Goal: Transaction & Acquisition: Purchase product/service

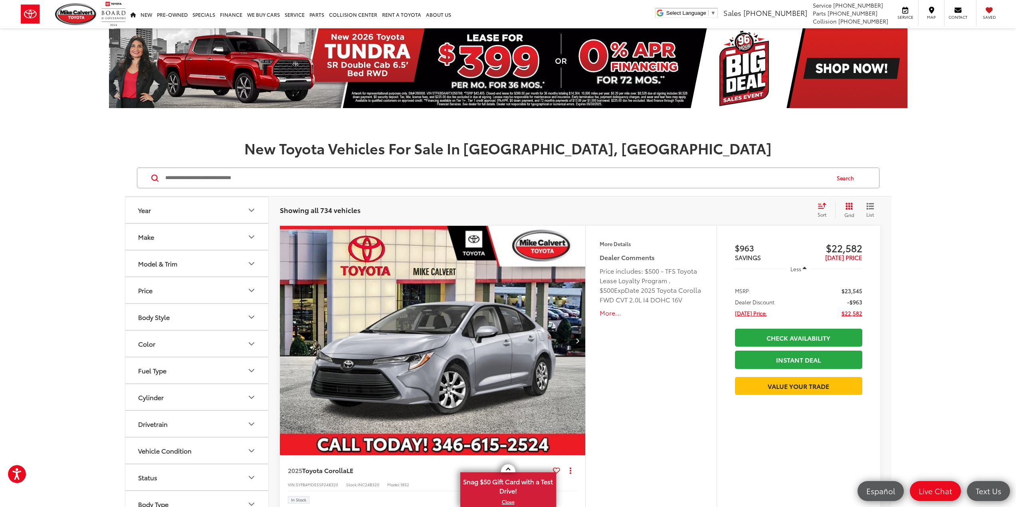
scroll to position [120, 0]
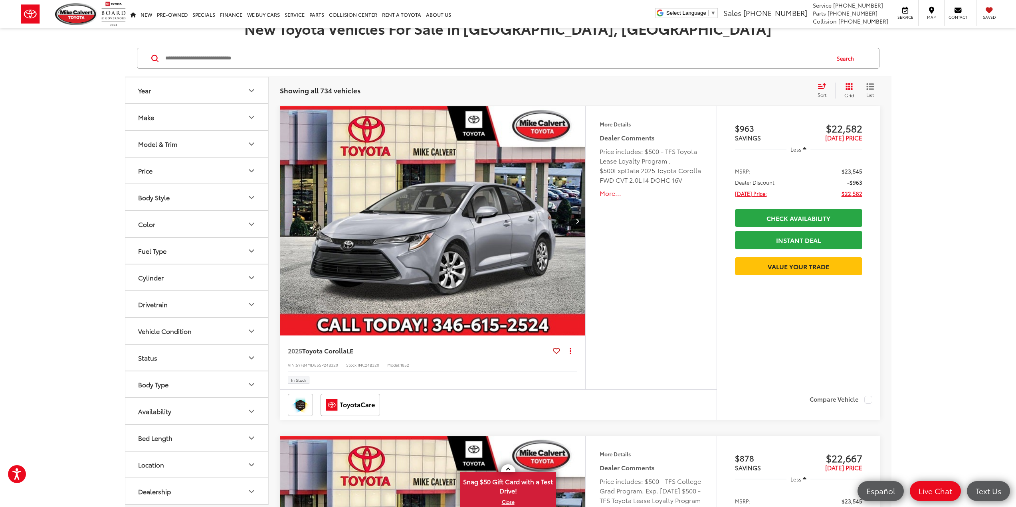
click at [160, 364] on button "Status" at bounding box center [197, 358] width 144 height 26
drag, startPoint x: 176, startPoint y: 404, endPoint x: 201, endPoint y: 406, distance: 24.9
click at [176, 404] on label "In Stock (280)" at bounding box center [159, 403] width 48 height 13
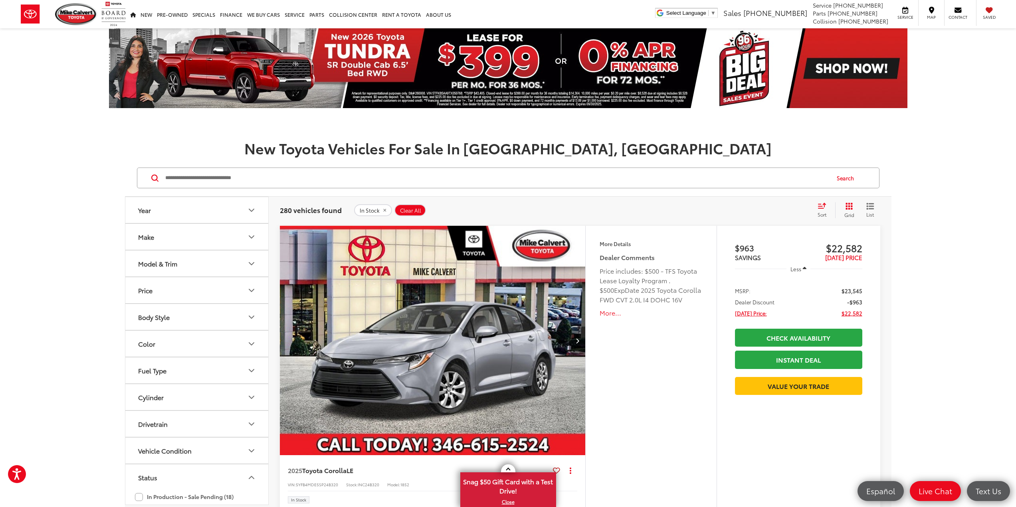
click at [169, 269] on button "Model & Trim" at bounding box center [197, 264] width 144 height 26
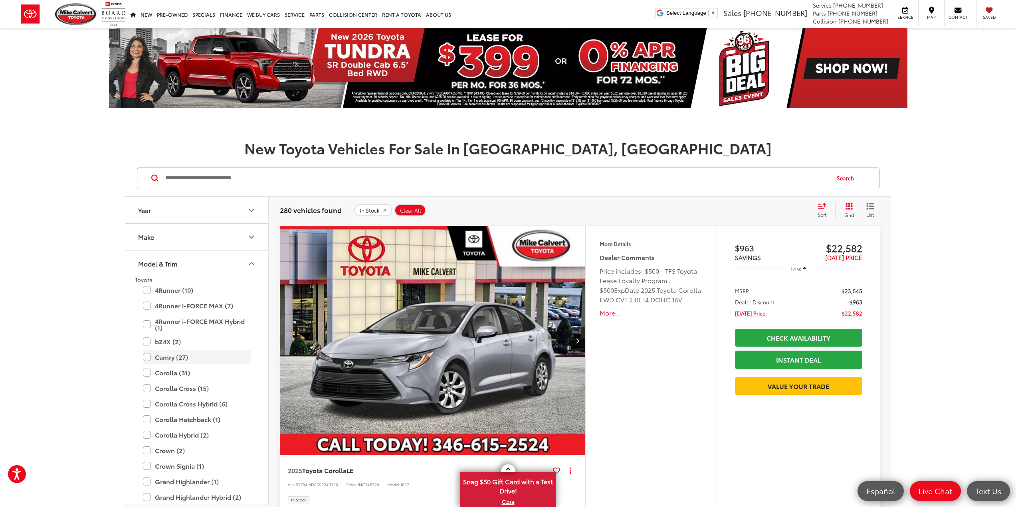
click at [183, 361] on label "Camry (27)" at bounding box center [197, 358] width 108 height 14
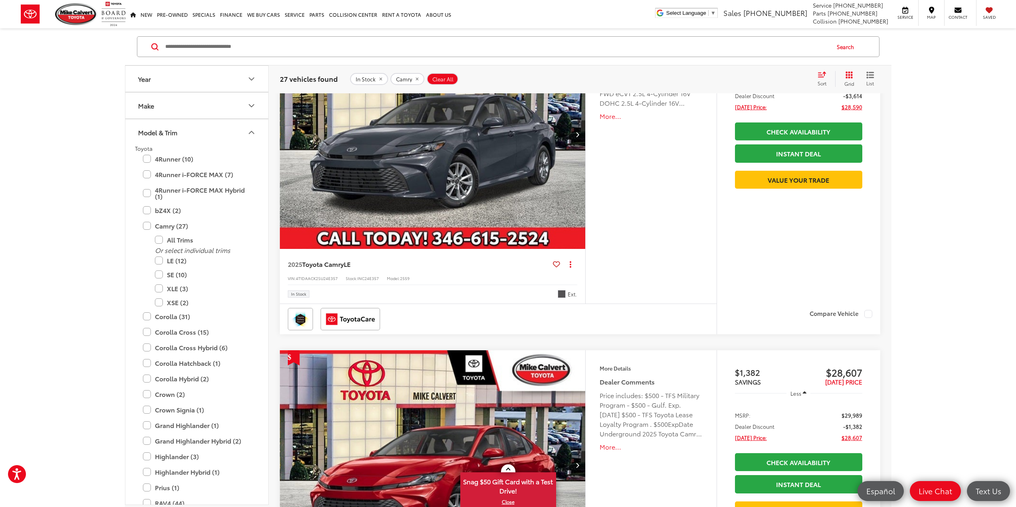
scroll to position [120, 0]
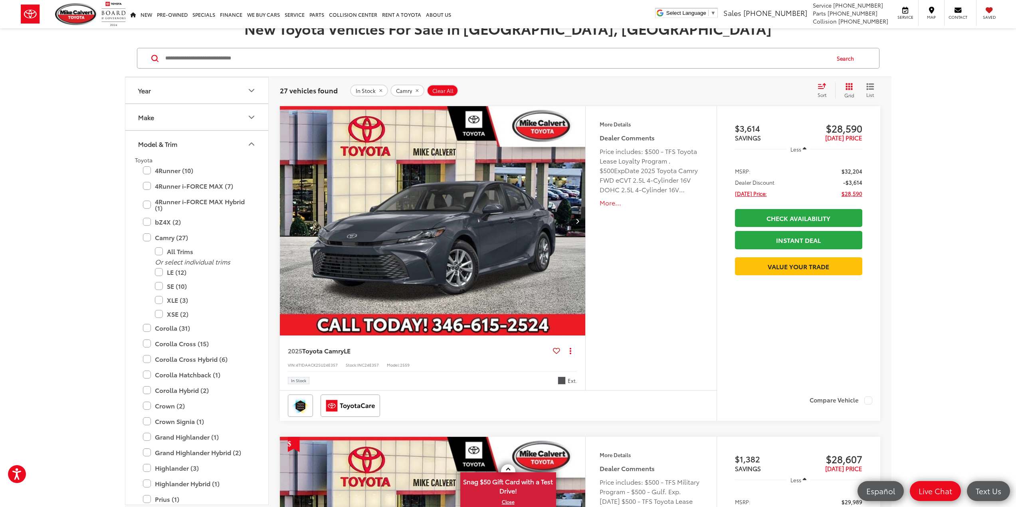
click at [579, 223] on icon "Next image" at bounding box center [578, 221] width 4 height 6
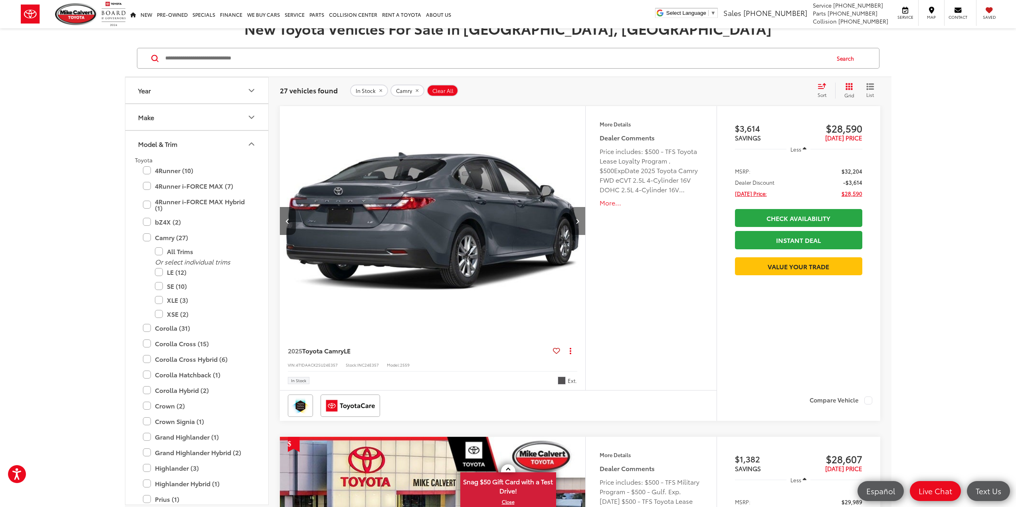
click at [577, 223] on icon "Next image" at bounding box center [578, 221] width 4 height 6
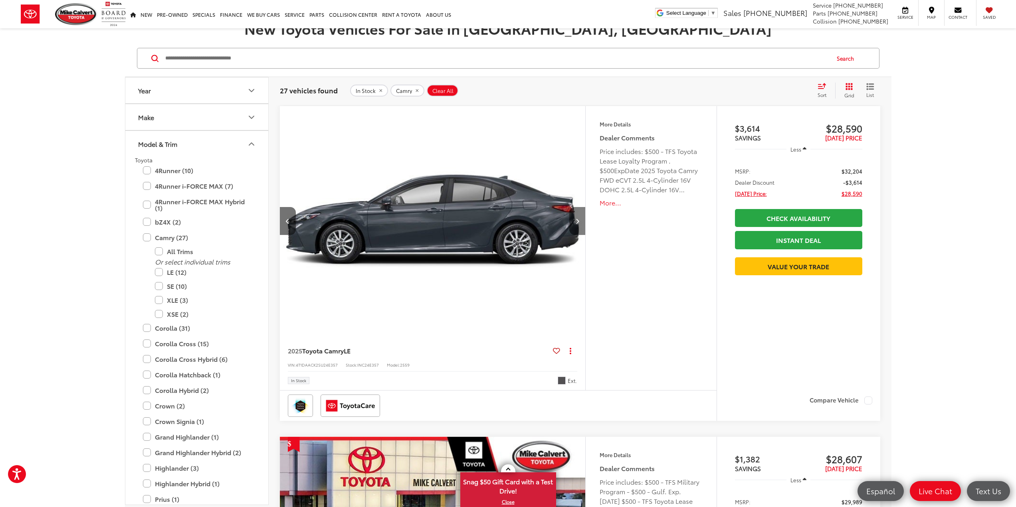
click at [577, 223] on icon "Next image" at bounding box center [578, 221] width 4 height 6
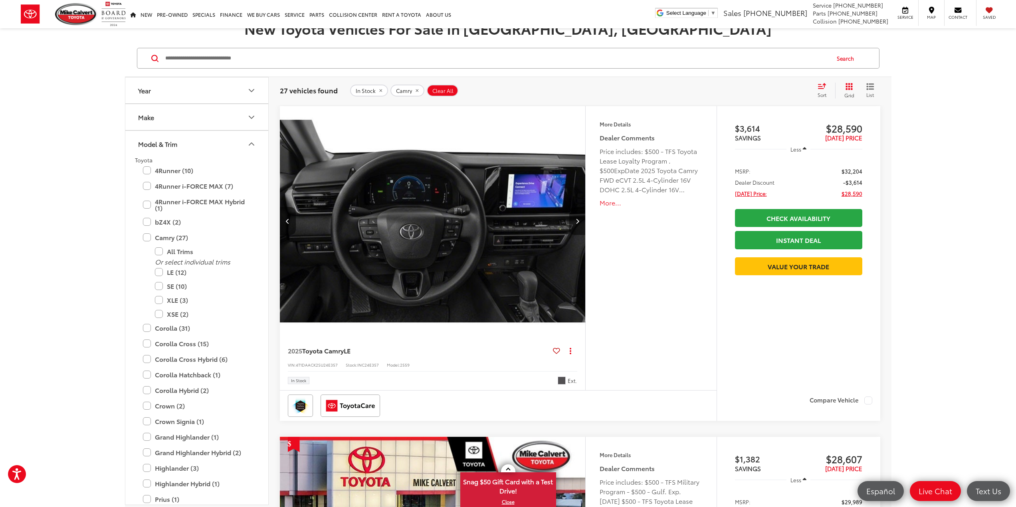
click at [577, 223] on icon "Next image" at bounding box center [578, 221] width 4 height 6
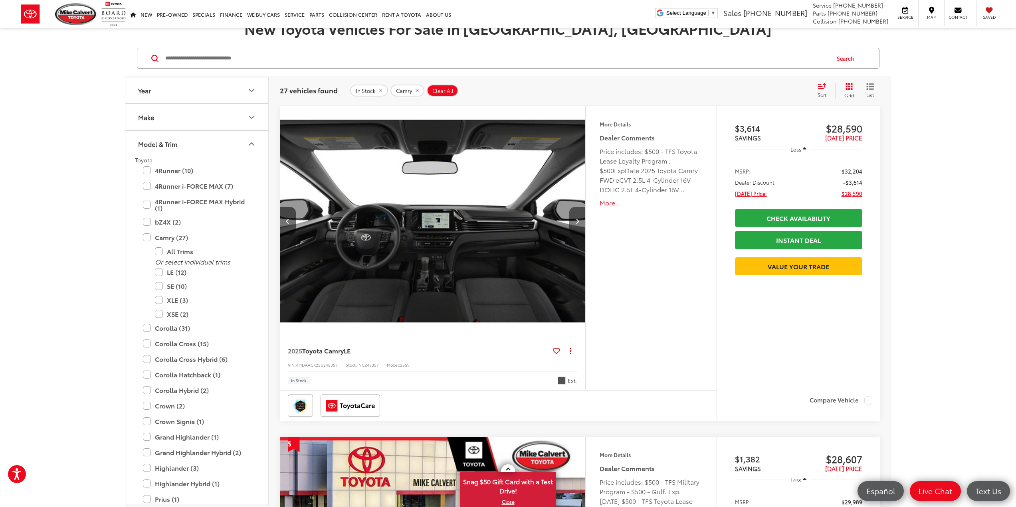
click at [577, 223] on icon "Next image" at bounding box center [578, 221] width 4 height 6
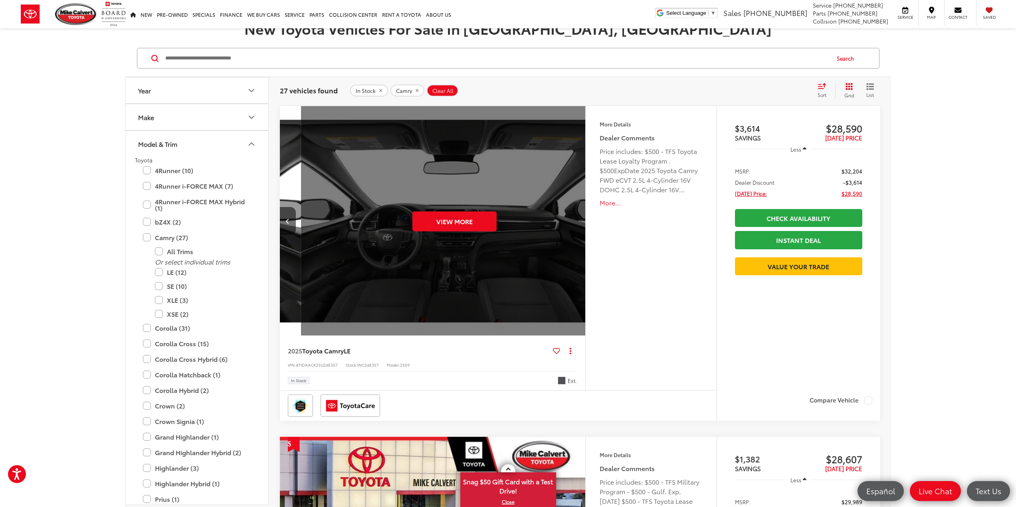
scroll to position [0, 1535]
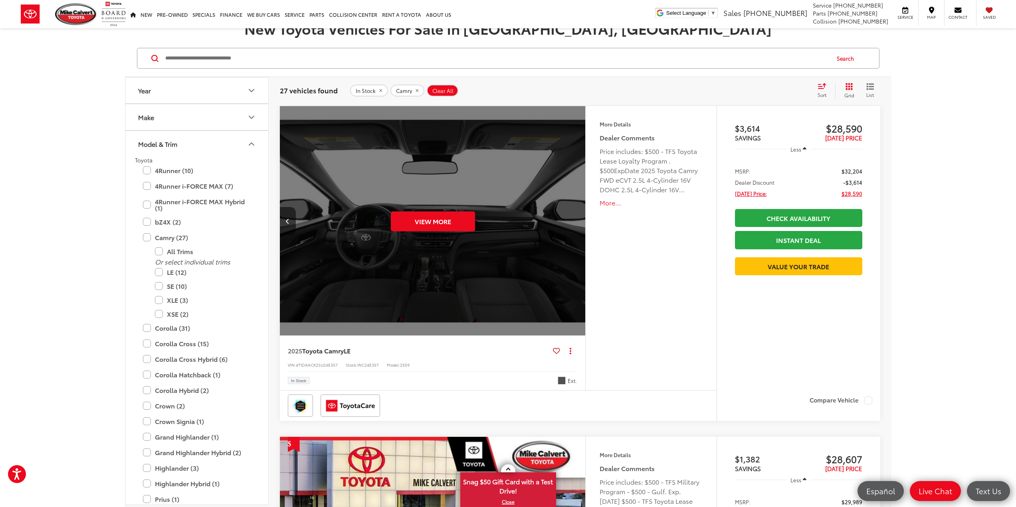
click at [604, 206] on button "More..." at bounding box center [651, 202] width 103 height 9
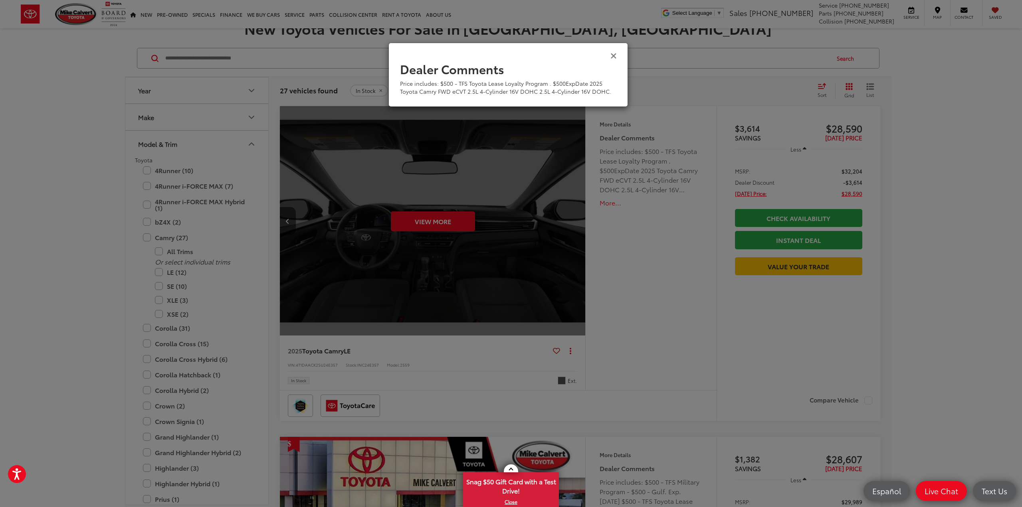
click at [614, 57] on icon "Close" at bounding box center [613, 55] width 6 height 8
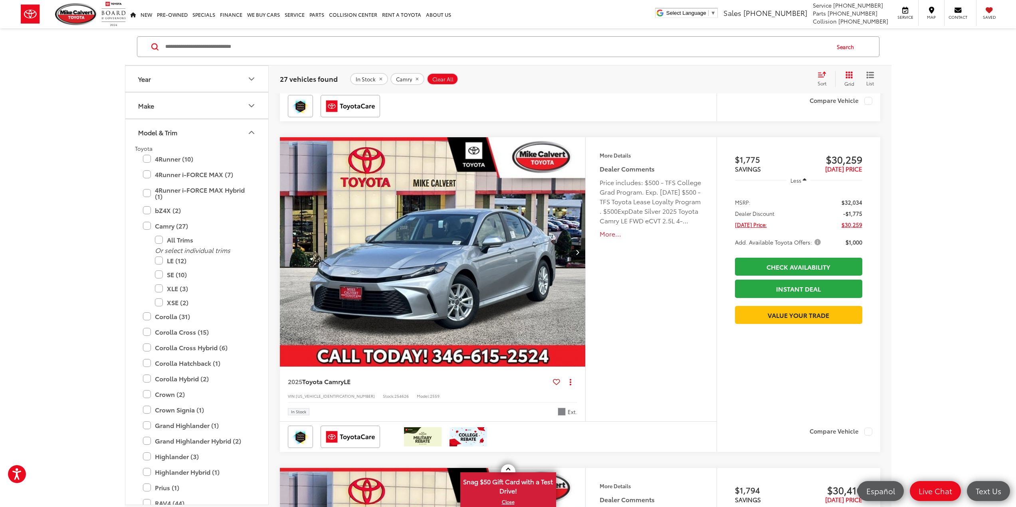
scroll to position [1837, 0]
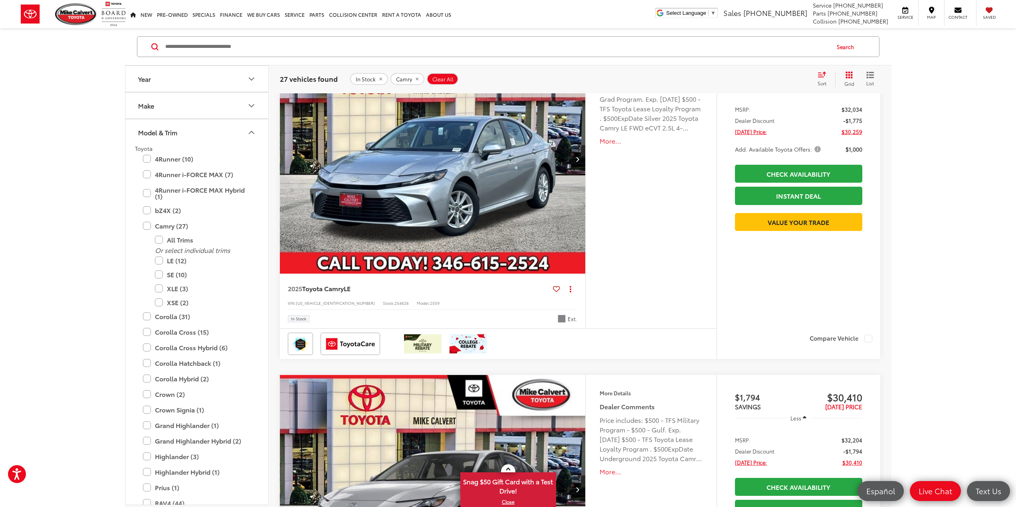
click at [511, 192] on img "2025 Toyota Camry LE 0" at bounding box center [432, 159] width 307 height 230
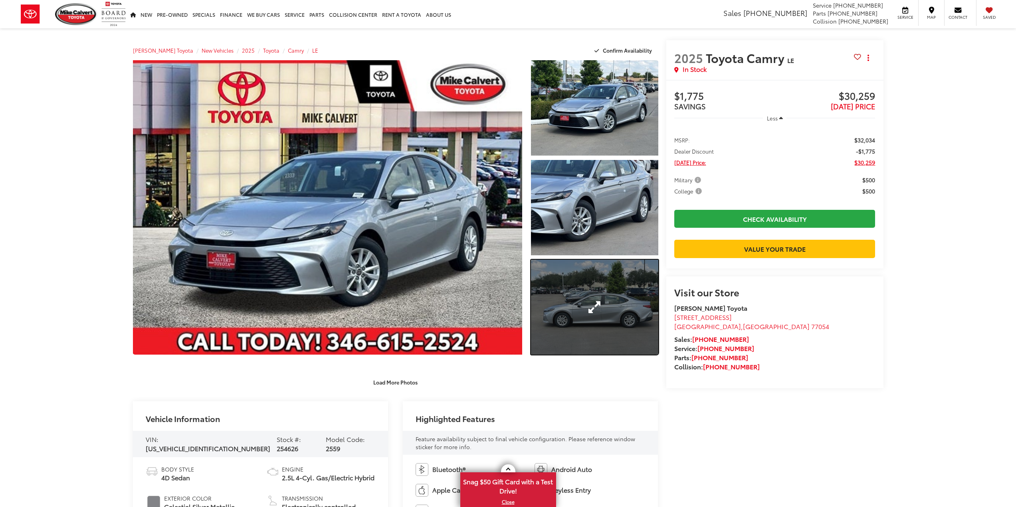
click at [571, 309] on link "Expand Photo 3" at bounding box center [594, 307] width 127 height 95
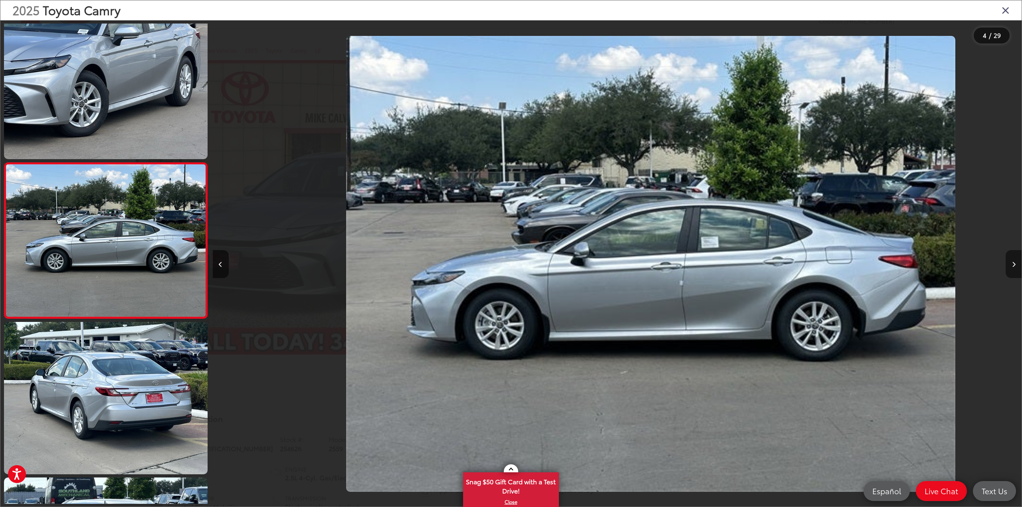
scroll to position [0, 2427]
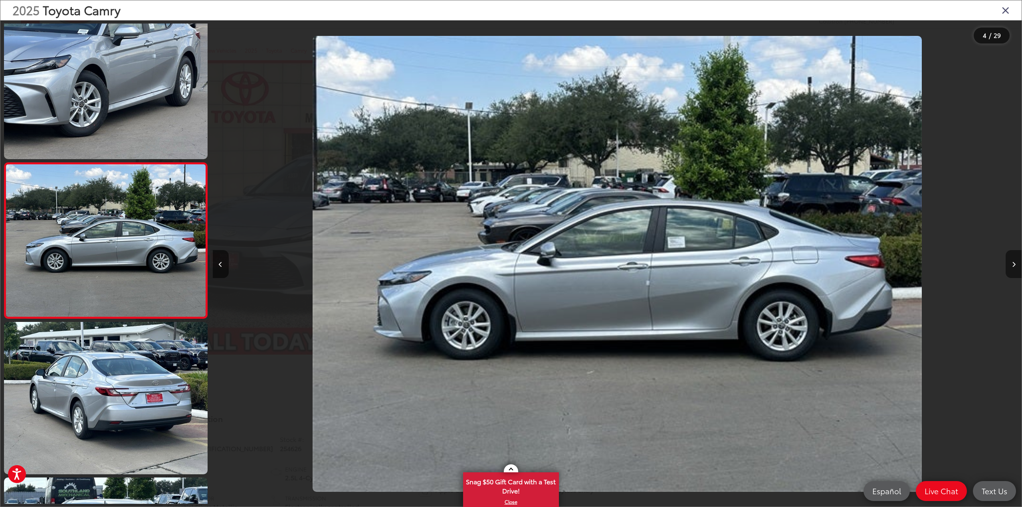
click at [1016, 269] on button "Next image" at bounding box center [1014, 264] width 16 height 28
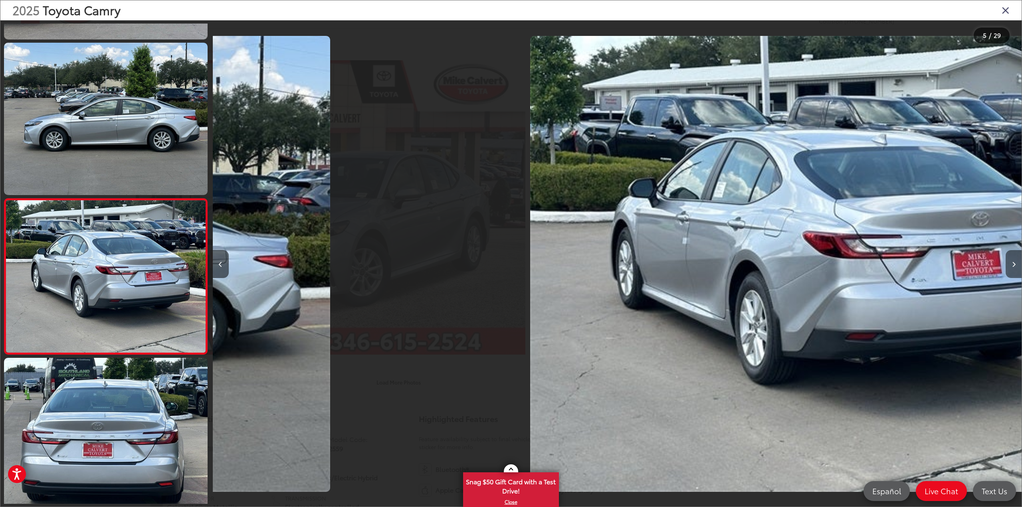
scroll to position [485, 0]
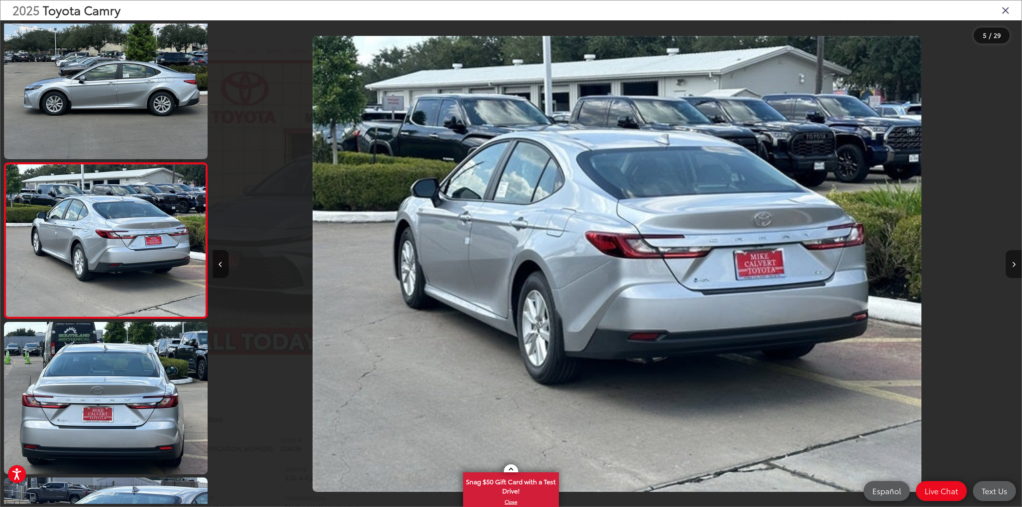
click at [1016, 269] on button "Next image" at bounding box center [1014, 264] width 16 height 28
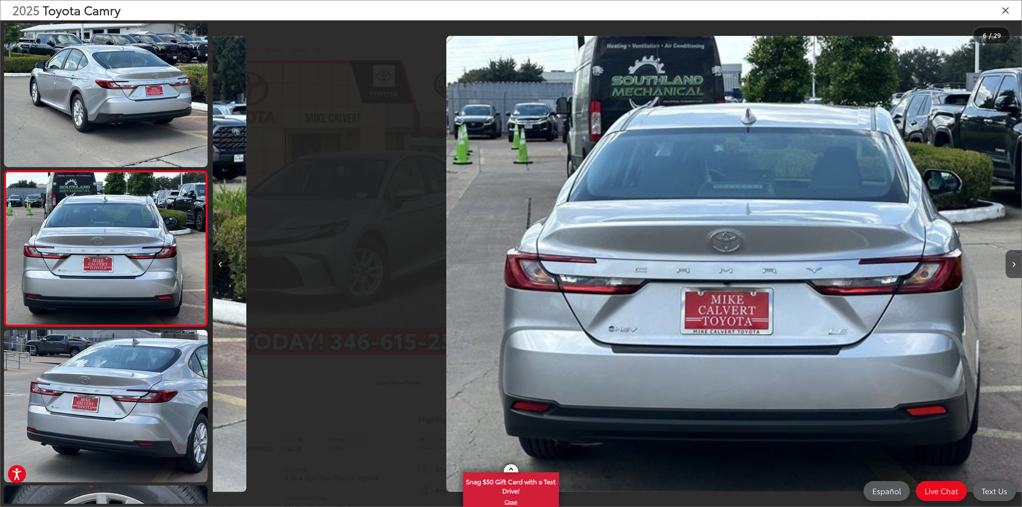
scroll to position [640, 0]
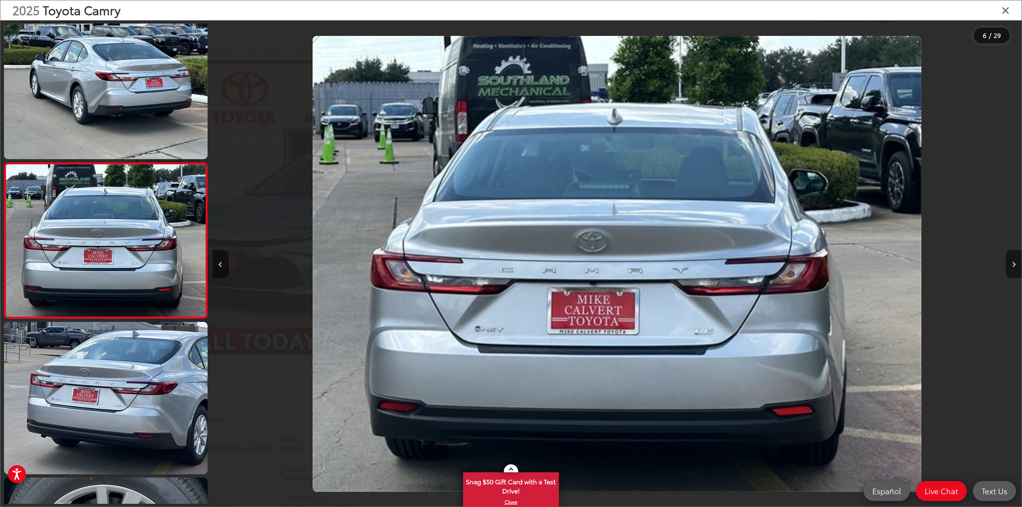
click at [1016, 269] on button "Next image" at bounding box center [1014, 264] width 16 height 28
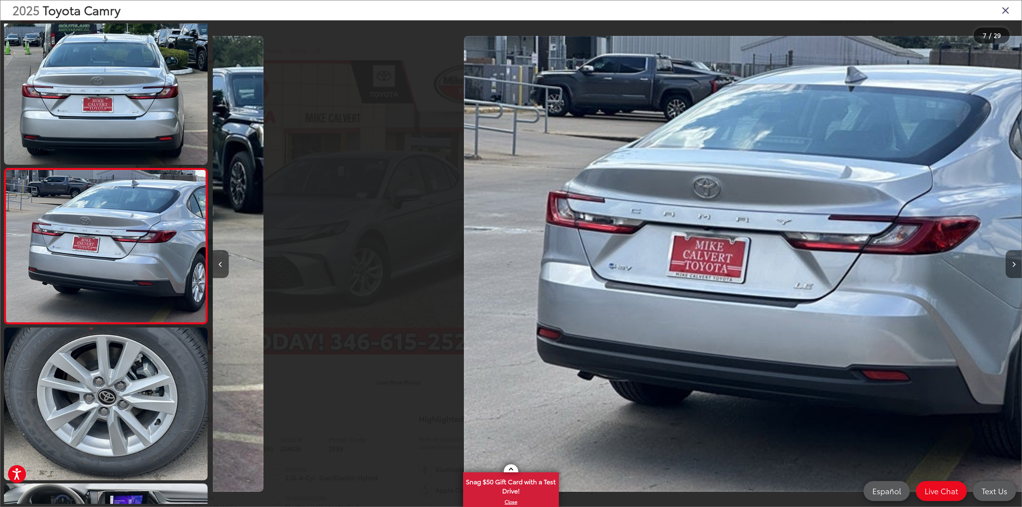
scroll to position [796, 0]
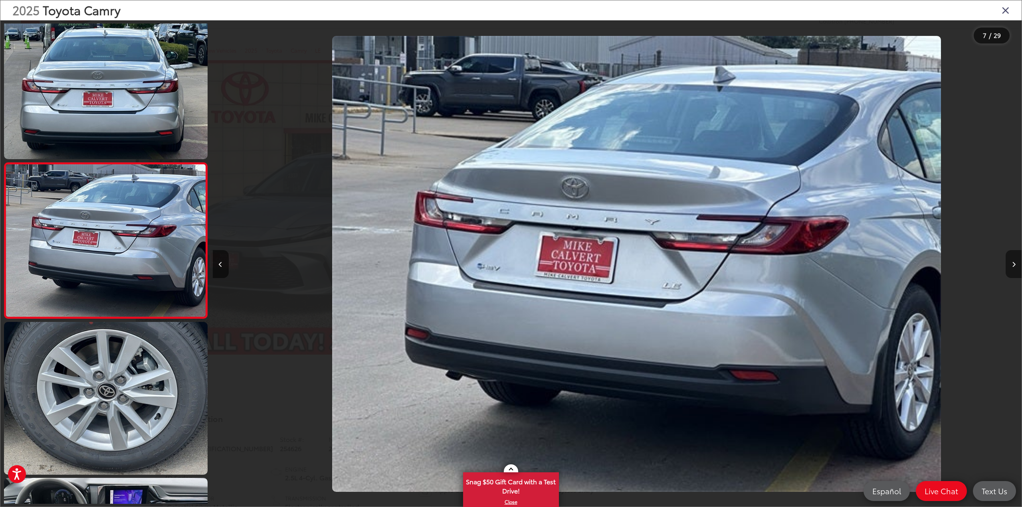
click at [1016, 269] on button "Next image" at bounding box center [1014, 264] width 16 height 28
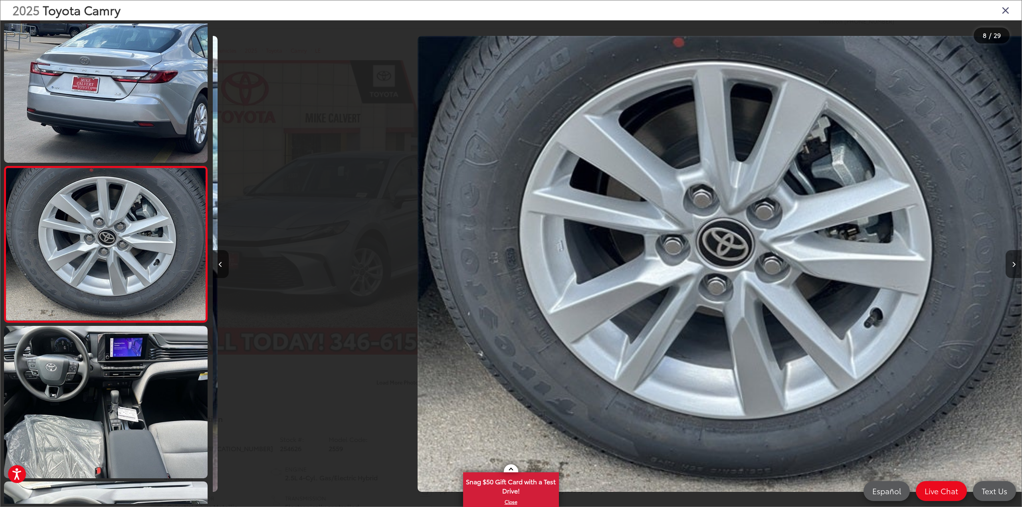
scroll to position [952, 0]
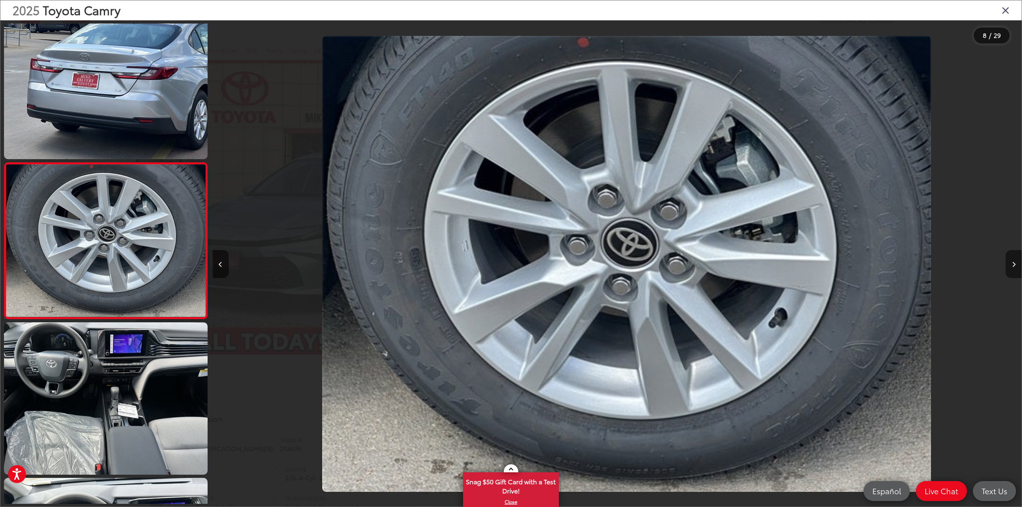
click at [1016, 269] on button "Next image" at bounding box center [1014, 264] width 16 height 28
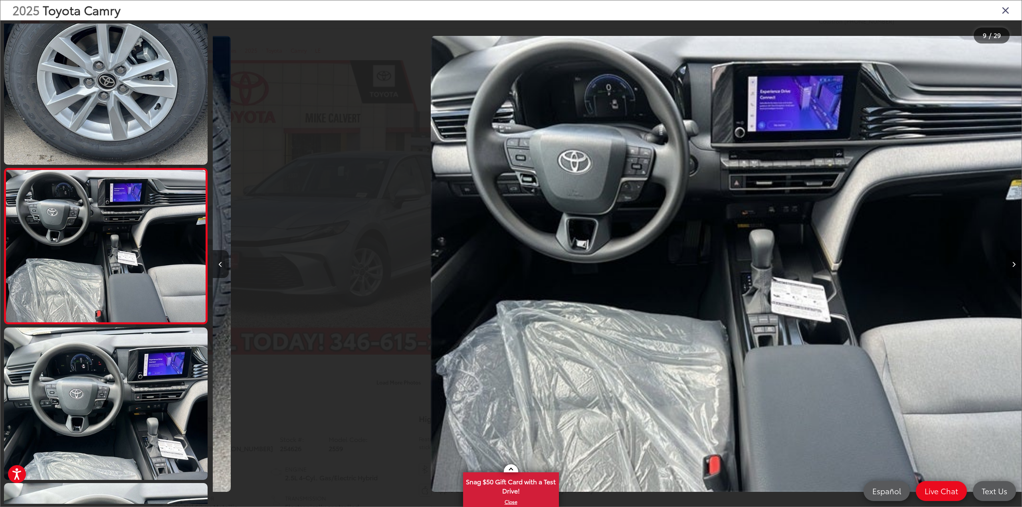
scroll to position [1108, 0]
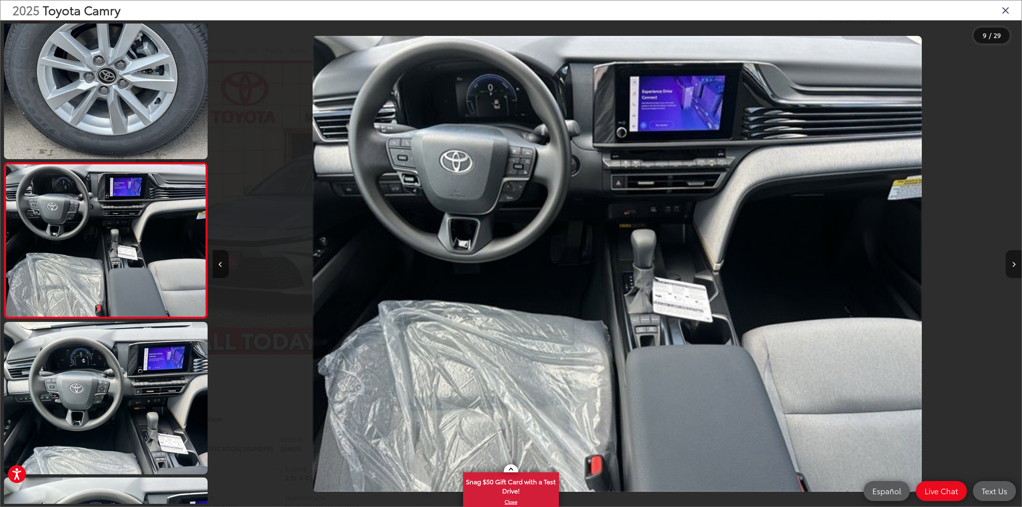
click at [1016, 269] on button "Next image" at bounding box center [1014, 264] width 16 height 28
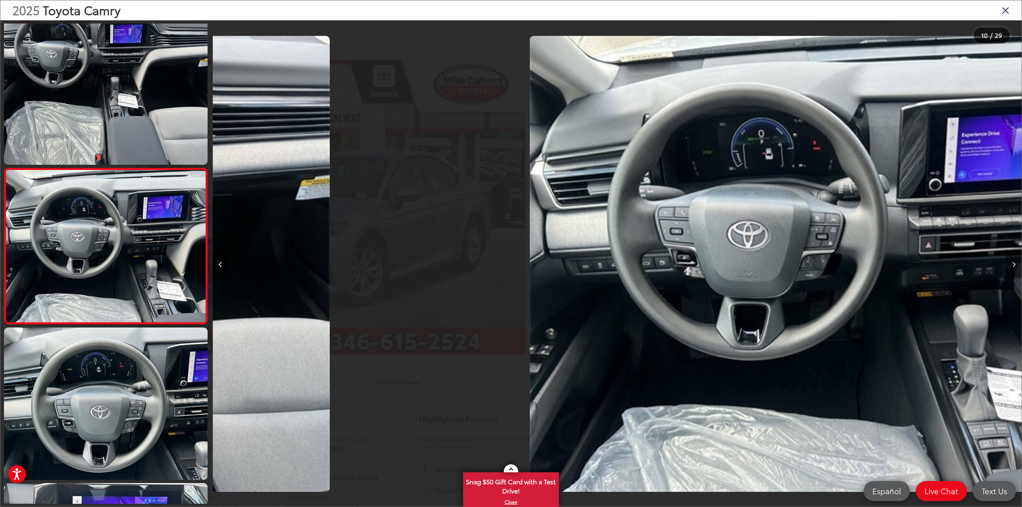
scroll to position [1264, 0]
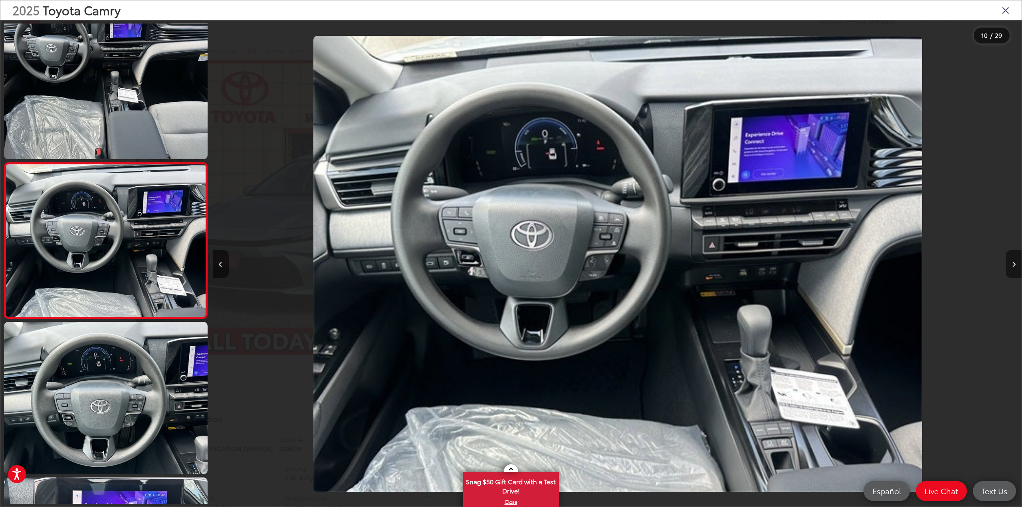
click at [1016, 269] on button "Next image" at bounding box center [1014, 264] width 16 height 28
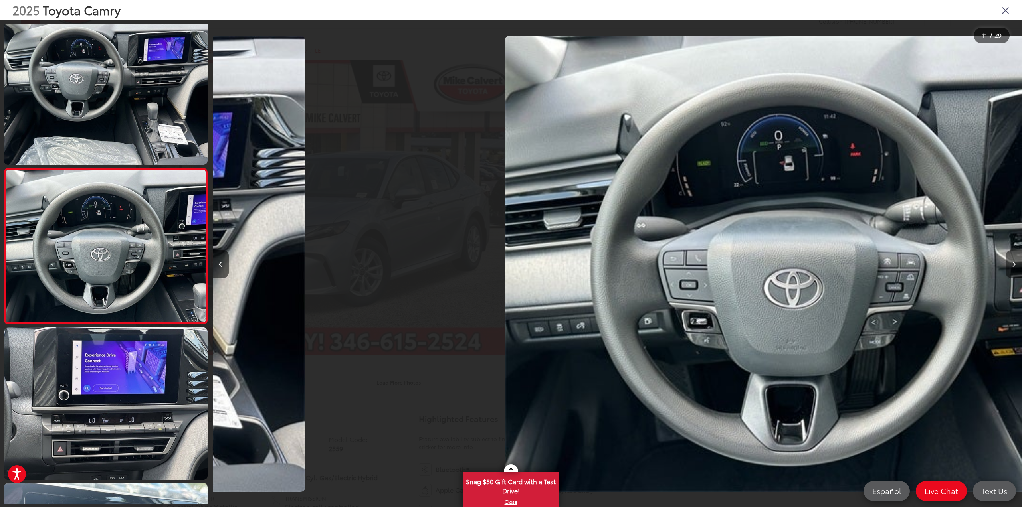
scroll to position [1419, 0]
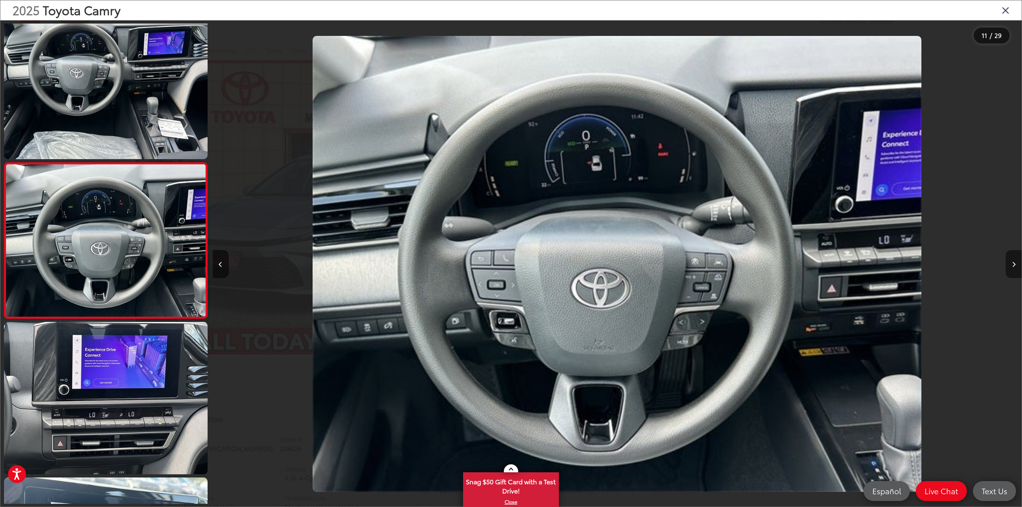
click at [1016, 269] on button "Next image" at bounding box center [1014, 264] width 16 height 28
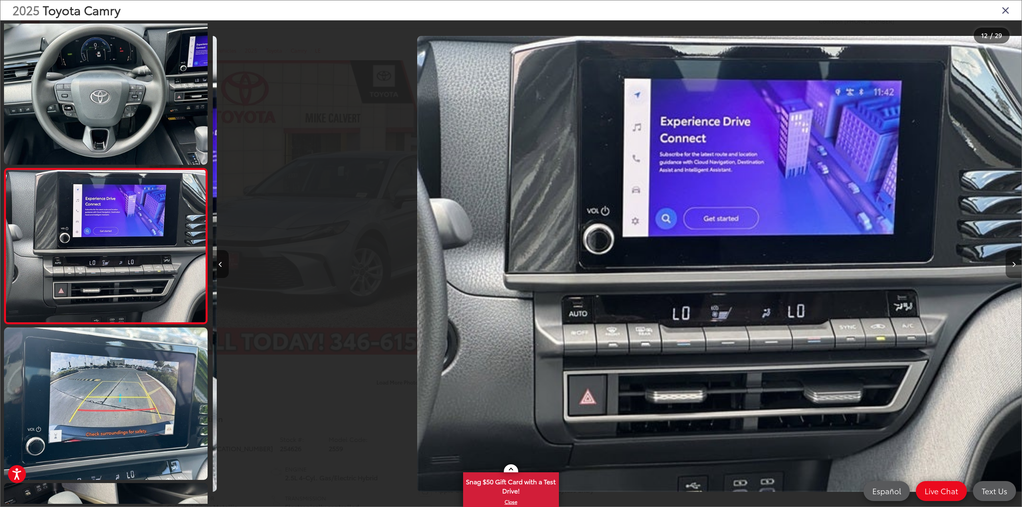
scroll to position [0, 0]
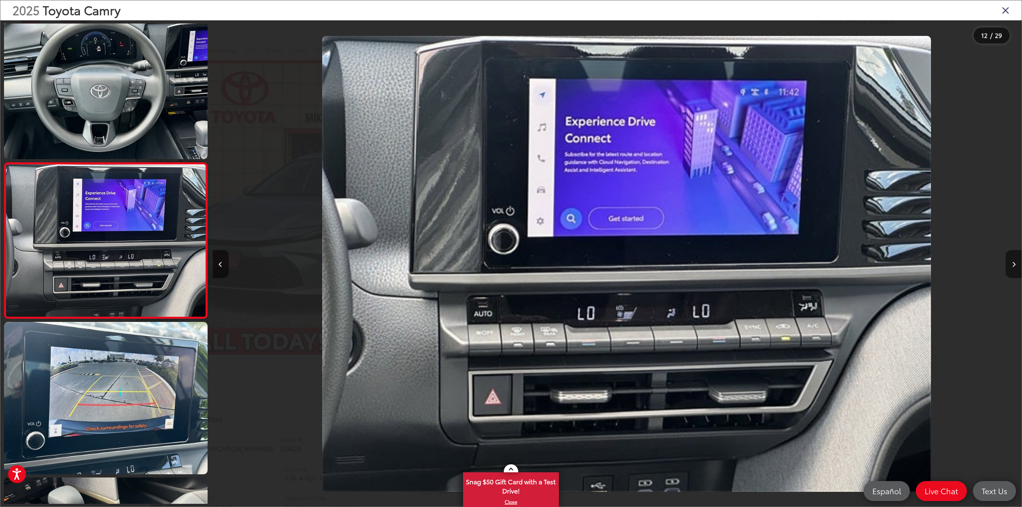
click at [1016, 269] on button "Next image" at bounding box center [1014, 264] width 16 height 28
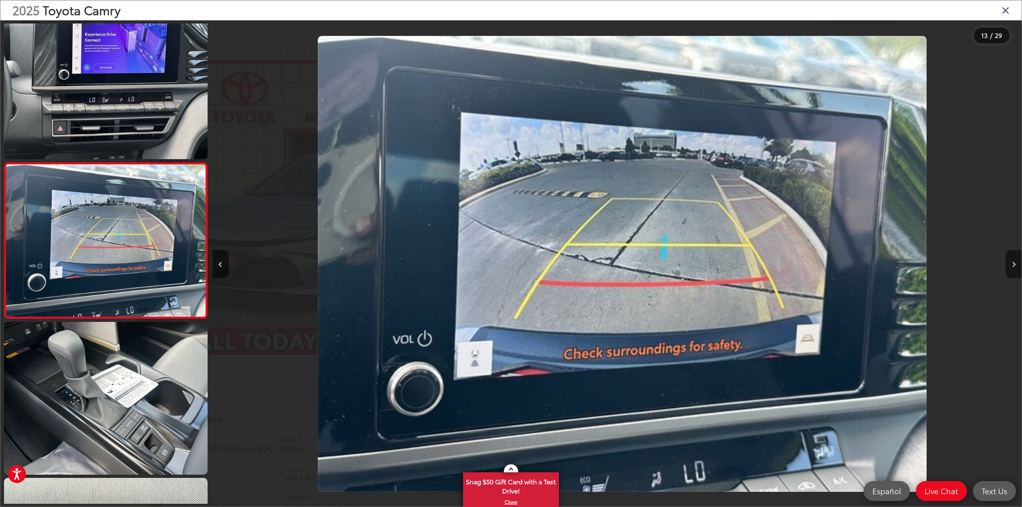
click at [1016, 269] on button "Next image" at bounding box center [1014, 264] width 16 height 28
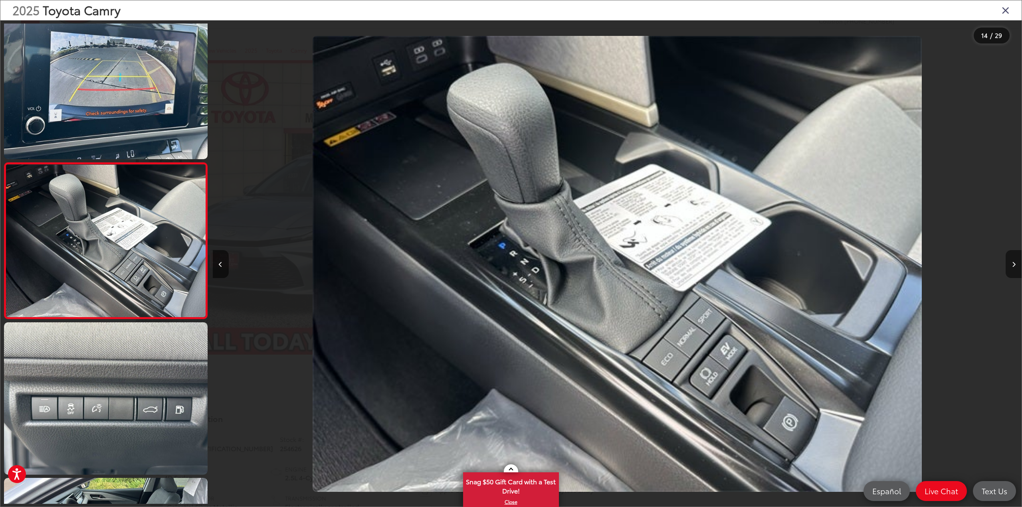
click at [1016, 269] on button "Next image" at bounding box center [1014, 264] width 16 height 28
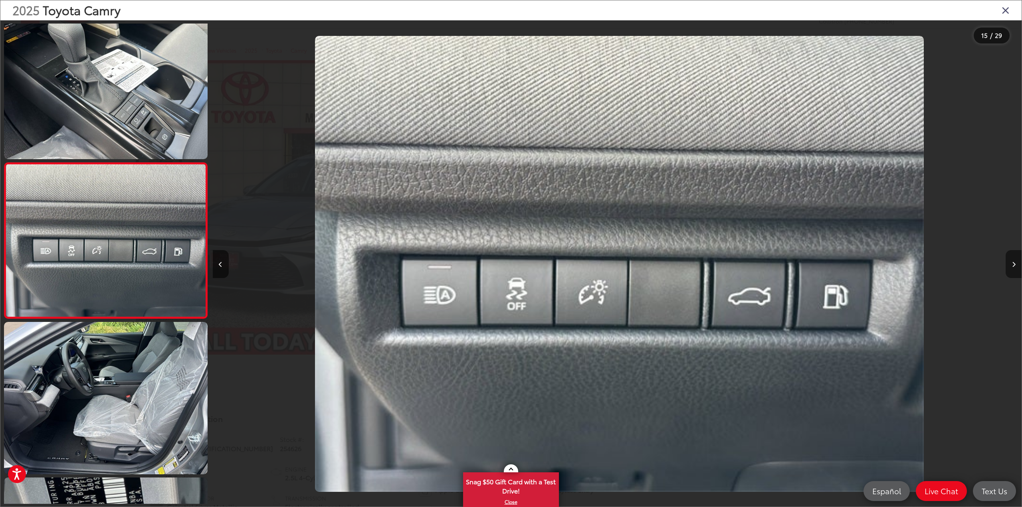
click at [1016, 269] on button "Next image" at bounding box center [1014, 264] width 16 height 28
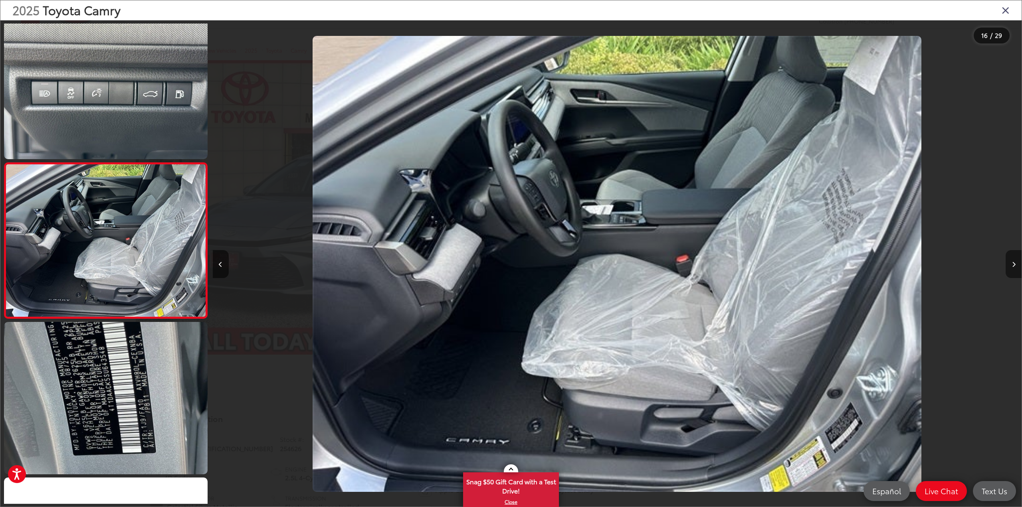
click at [1016, 269] on button "Next image" at bounding box center [1014, 264] width 16 height 28
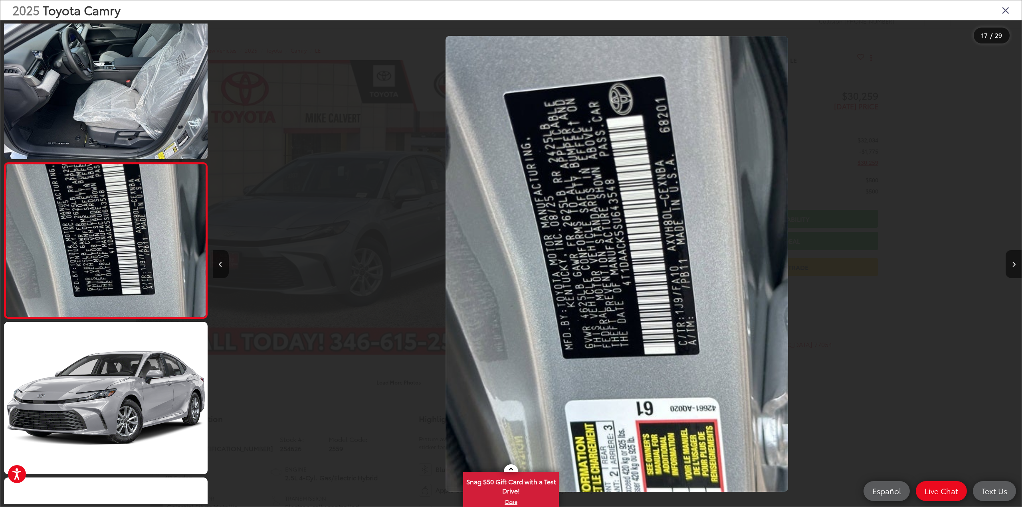
click at [1002, 14] on icon "Close gallery" at bounding box center [1006, 10] width 8 height 10
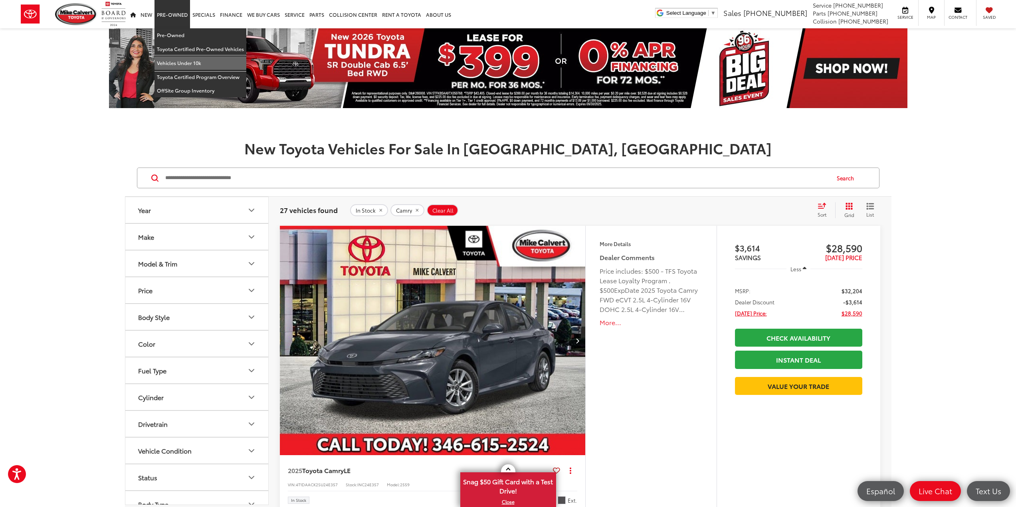
click at [174, 60] on link "Vehicles Under 10k" at bounding box center [201, 63] width 92 height 14
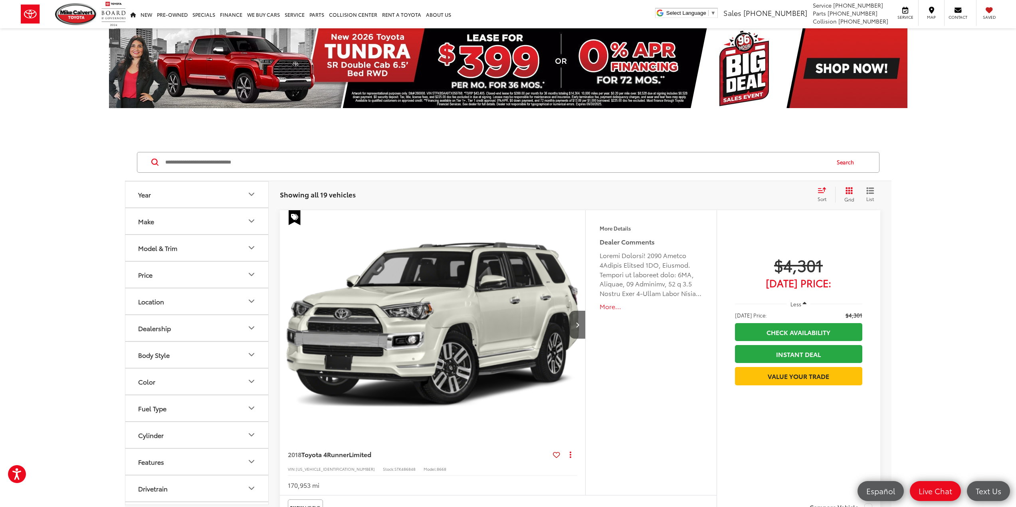
click at [607, 305] on button "More..." at bounding box center [651, 306] width 103 height 9
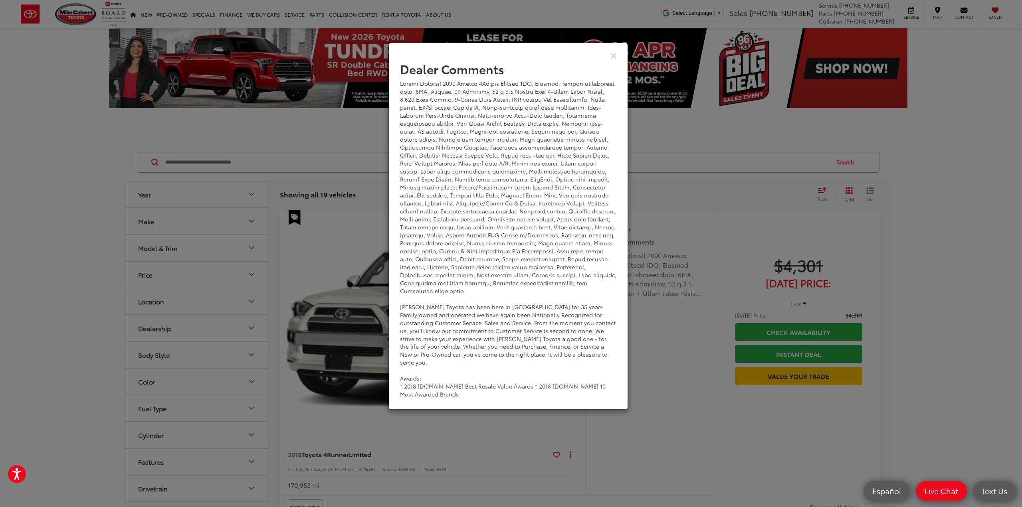
click at [610, 55] on div "View Comments" at bounding box center [508, 55] width 240 height 31
click at [612, 55] on icon "Close" at bounding box center [613, 55] width 6 height 8
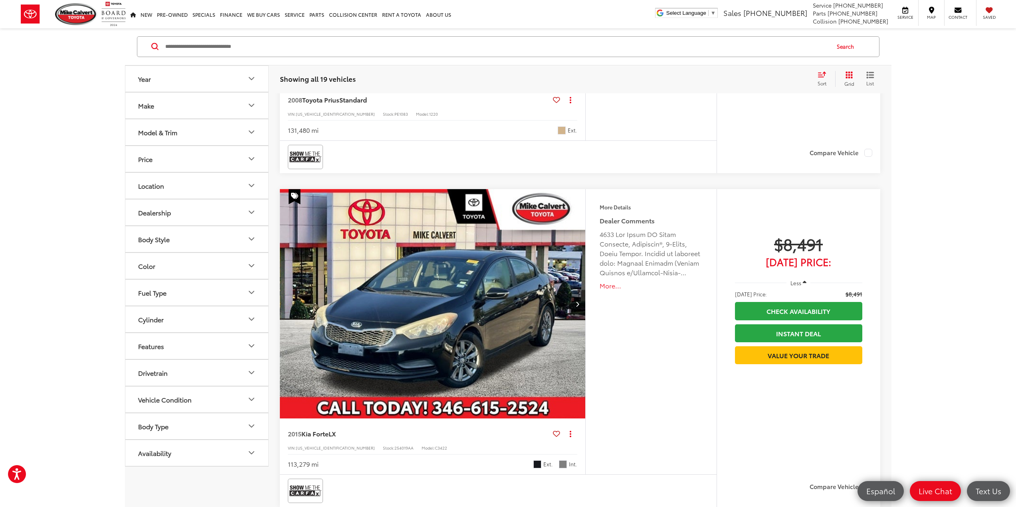
scroll to position [3753, 0]
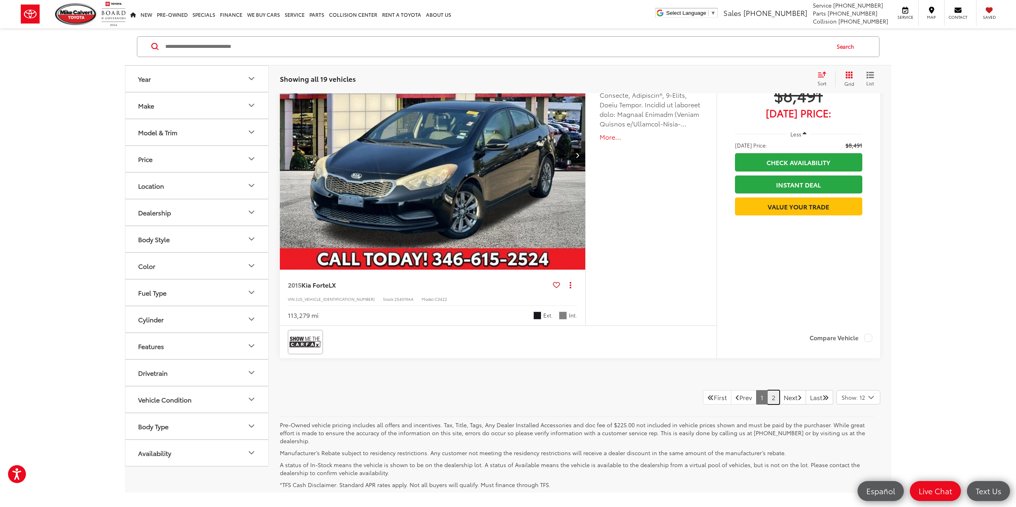
click at [767, 405] on link "2" at bounding box center [773, 397] width 12 height 14
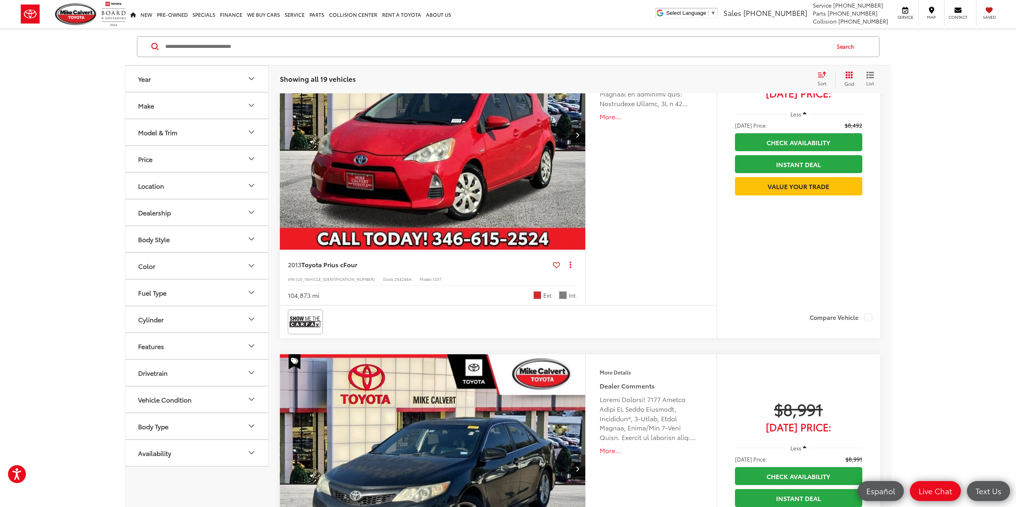
scroll to position [315, 0]
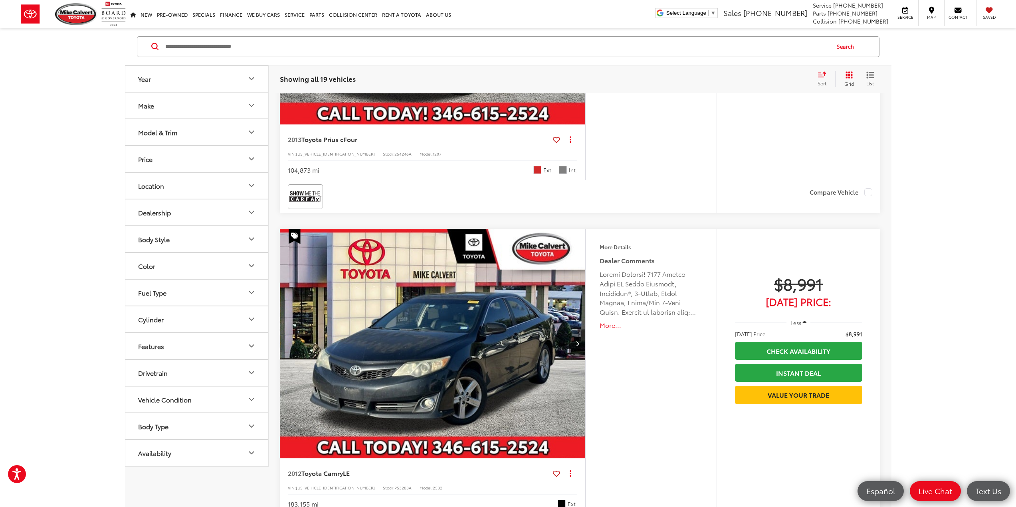
click at [179, 141] on button "Model & Trim" at bounding box center [197, 132] width 144 height 26
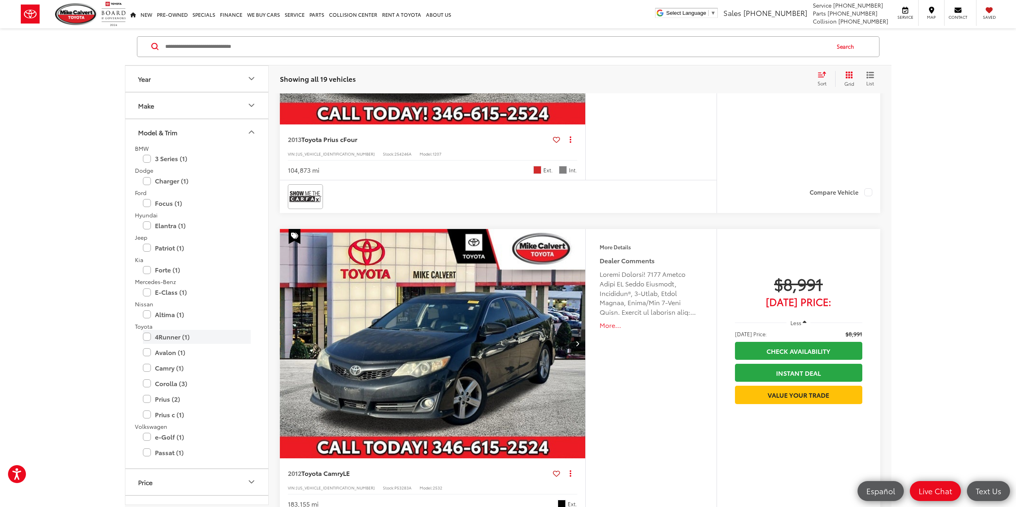
click at [151, 338] on label "4Runner (1)" at bounding box center [197, 337] width 108 height 14
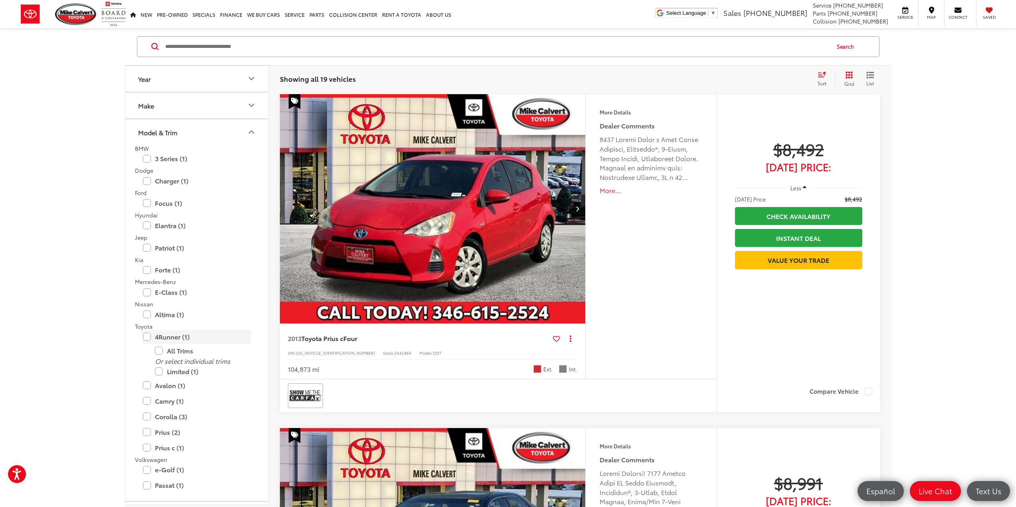
scroll to position [116, 0]
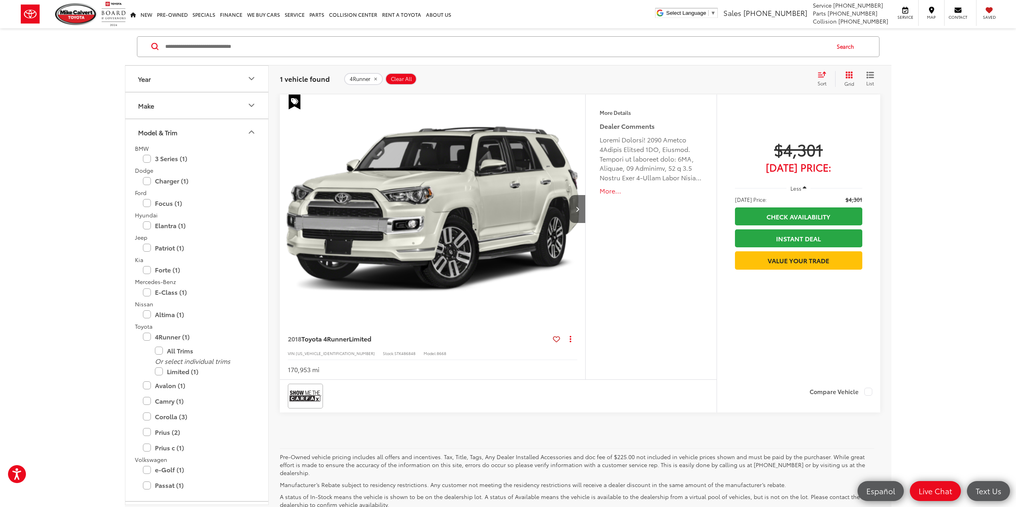
click at [476, 223] on img "2018 Toyota 4Runner Limited 0" at bounding box center [432, 210] width 307 height 230
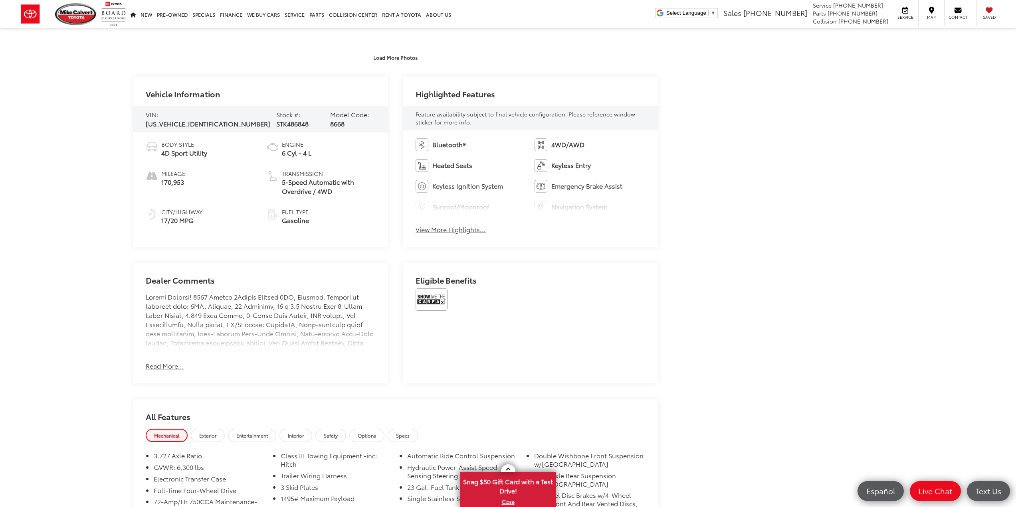
scroll to position [399, 0]
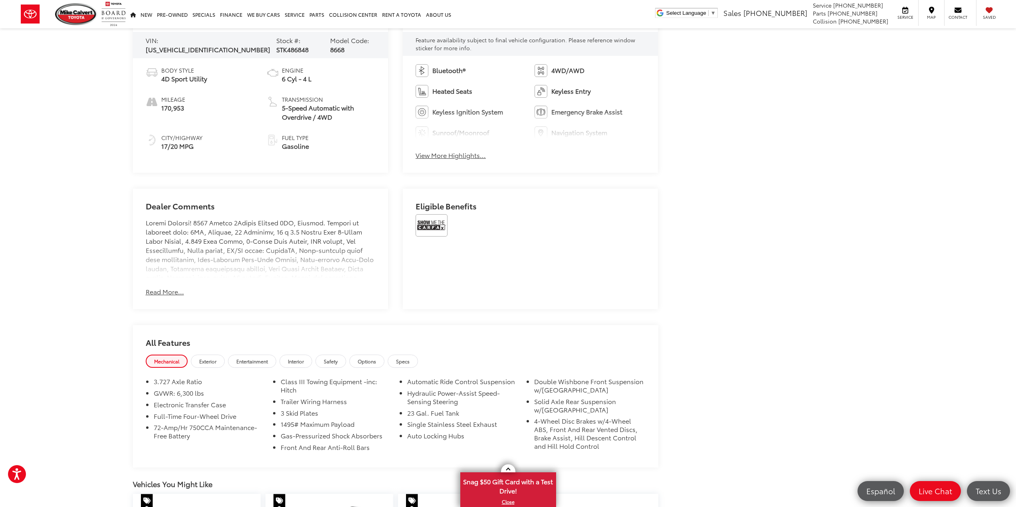
click at [155, 291] on button "Read More..." at bounding box center [165, 291] width 38 height 9
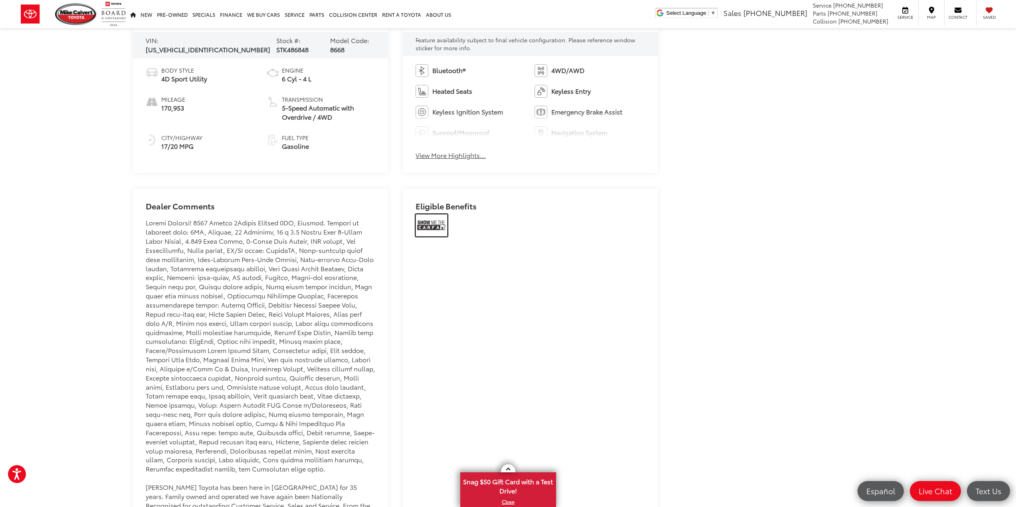
click at [429, 228] on img at bounding box center [432, 225] width 32 height 22
